Goal: Task Accomplishment & Management: Complete application form

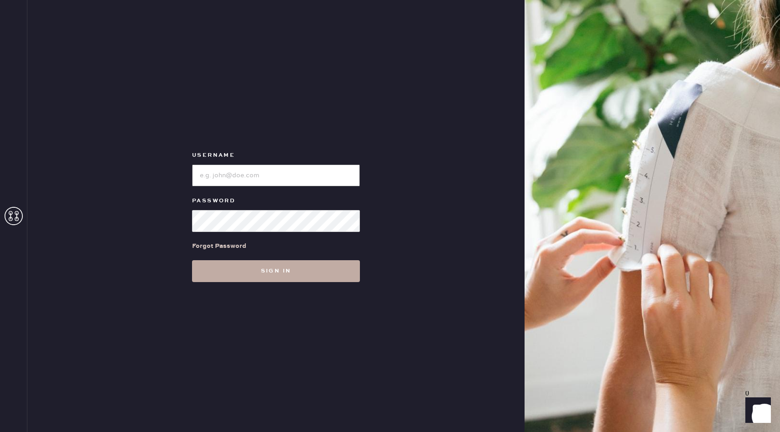
type input "reformationuppereastside"
click at [210, 274] on button "Sign in" at bounding box center [276, 271] width 168 height 22
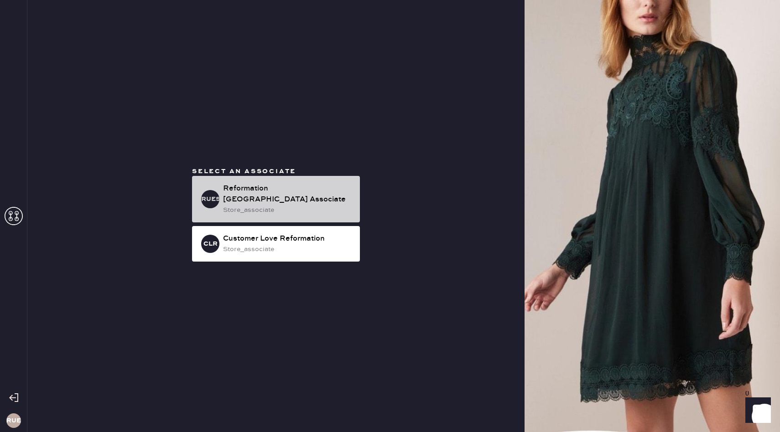
click at [251, 208] on div "store_associate" at bounding box center [287, 210] width 129 height 10
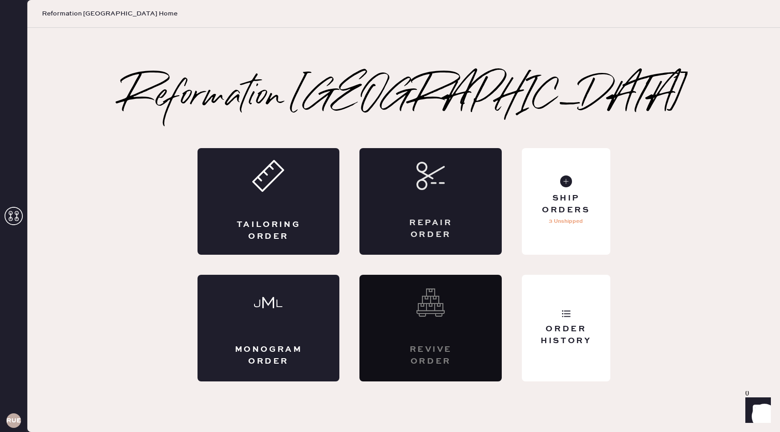
click at [396, 196] on div "Repair Order" at bounding box center [430, 201] width 142 height 107
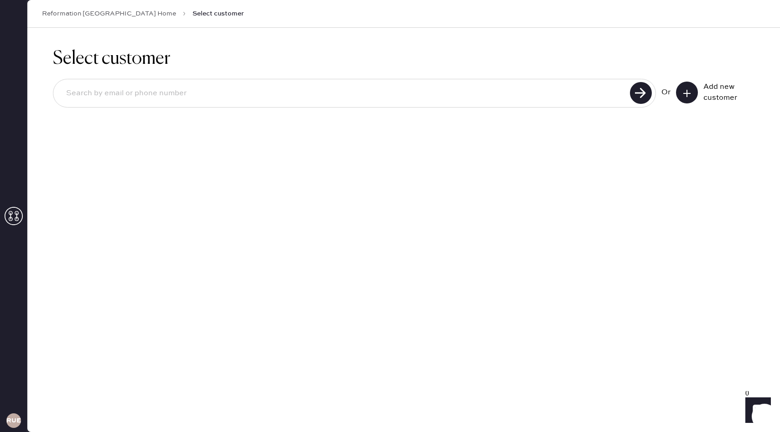
click at [697, 88] on div "Add new customer" at bounding box center [715, 93] width 78 height 22
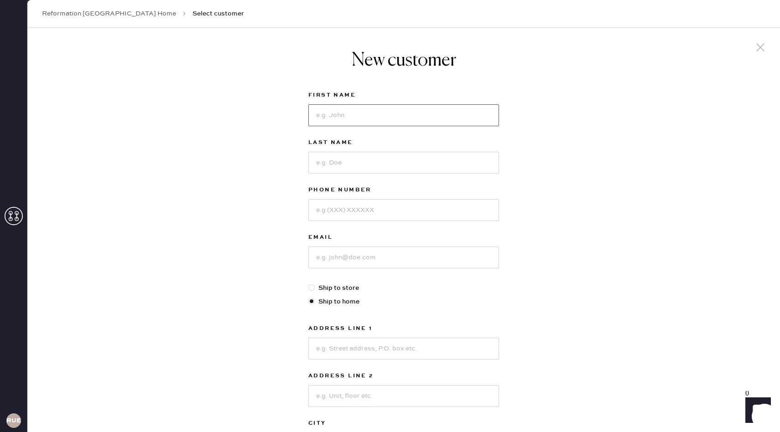
click at [403, 117] on input at bounding box center [403, 115] width 191 height 22
type input "[PERSON_NAME]"
click at [366, 163] on input at bounding box center [403, 163] width 191 height 22
type input "[PERSON_NAME]"
click at [370, 207] on input at bounding box center [403, 210] width 191 height 22
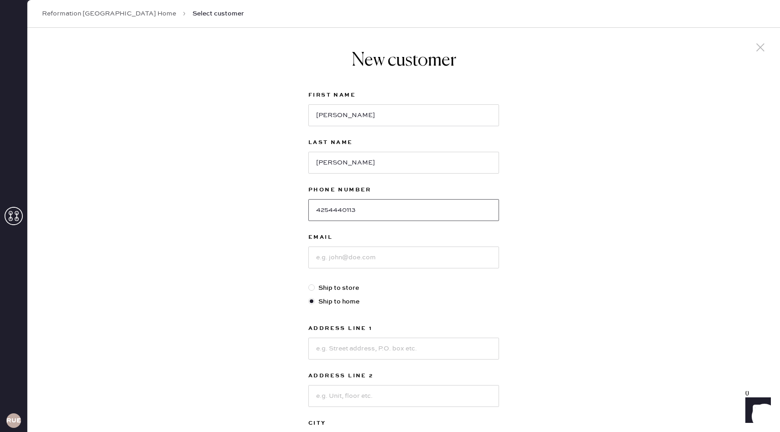
type input "4254440113"
click at [379, 254] on input at bounding box center [403, 258] width 191 height 22
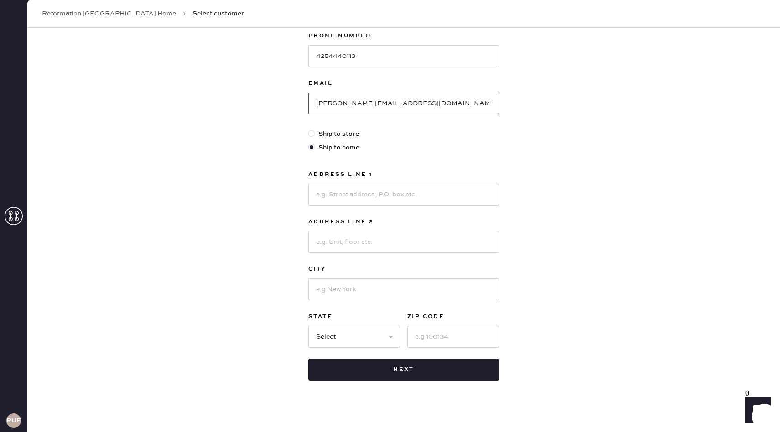
scroll to position [156, 0]
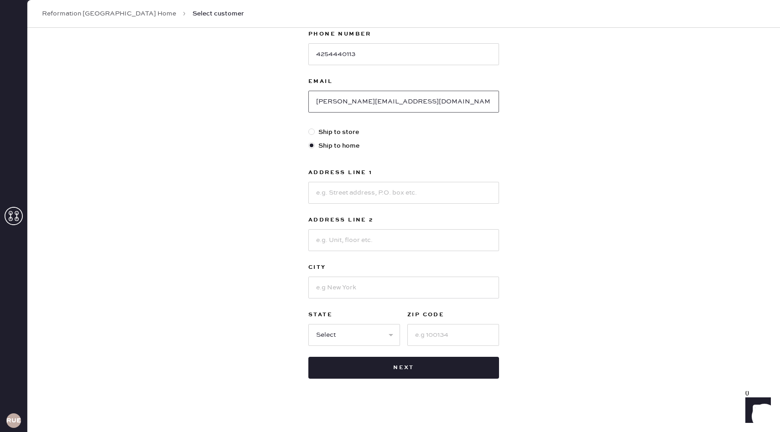
type input "[PERSON_NAME][EMAIL_ADDRESS][DOMAIN_NAME]"
click at [410, 193] on input at bounding box center [403, 193] width 191 height 22
type input "[STREET_ADDRESS]"
type input "apt 14d"
type input "[US_STATE]"
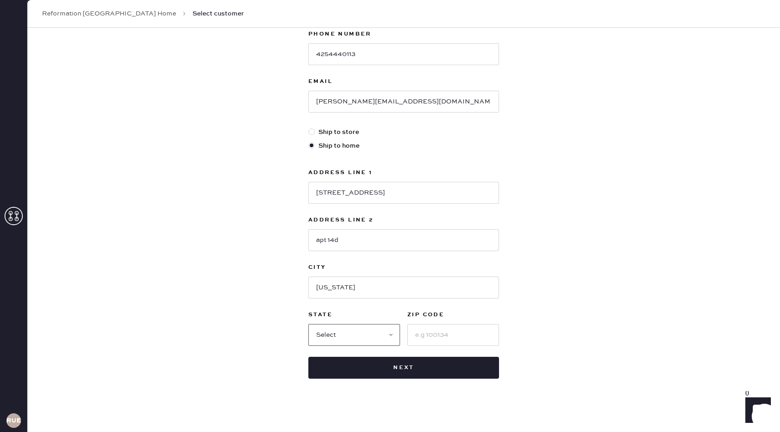
click at [352, 327] on select "Select AK AL AR AZ CA CO CT [GEOGRAPHIC_DATA] DE FL [GEOGRAPHIC_DATA] HI [GEOGR…" at bounding box center [354, 335] width 92 height 22
select select "NY"
click at [436, 337] on input at bounding box center [453, 335] width 92 height 22
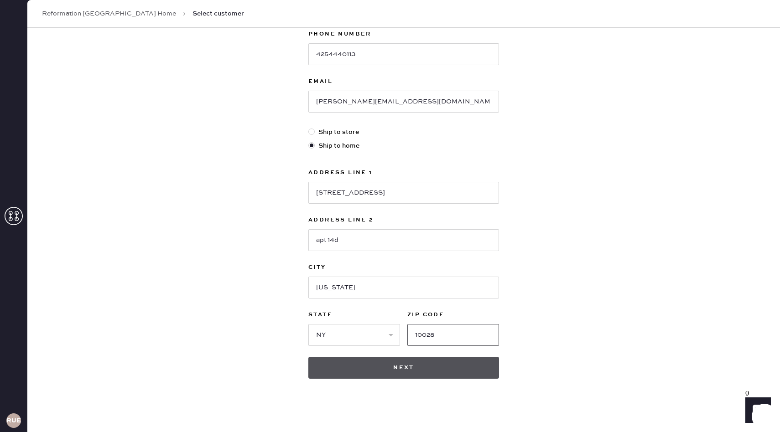
type input "10028"
click at [413, 376] on button "Next" at bounding box center [403, 368] width 191 height 22
